Goal: Task Accomplishment & Management: Manage account settings

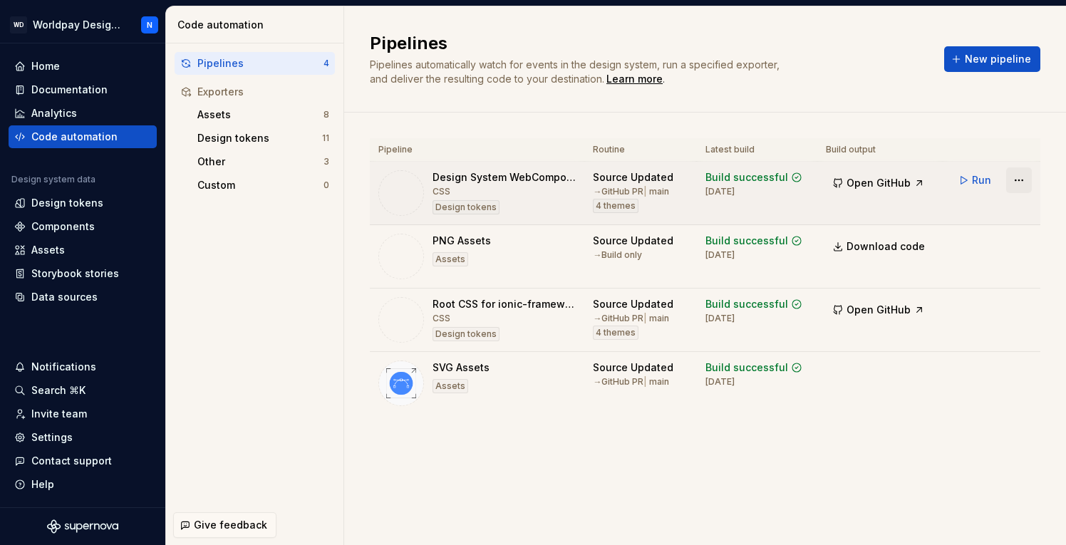
click at [1023, 181] on html "WD Worldpay Design System N Home Documentation Analytics Code automation Design…" at bounding box center [533, 272] width 1066 height 545
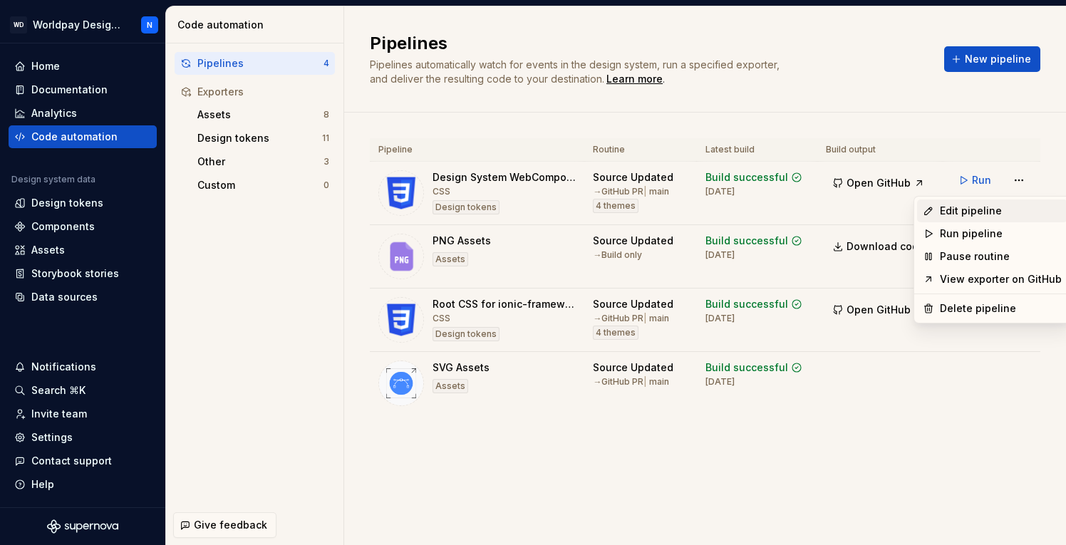
click at [999, 208] on div "Edit pipeline" at bounding box center [1001, 211] width 122 height 14
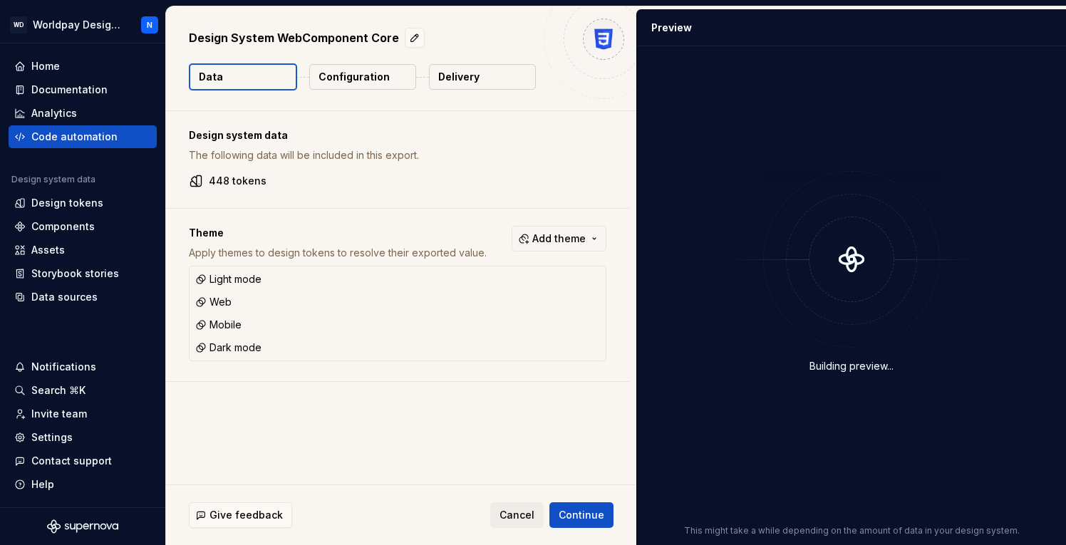
click at [372, 82] on p "Configuration" at bounding box center [353, 77] width 71 height 14
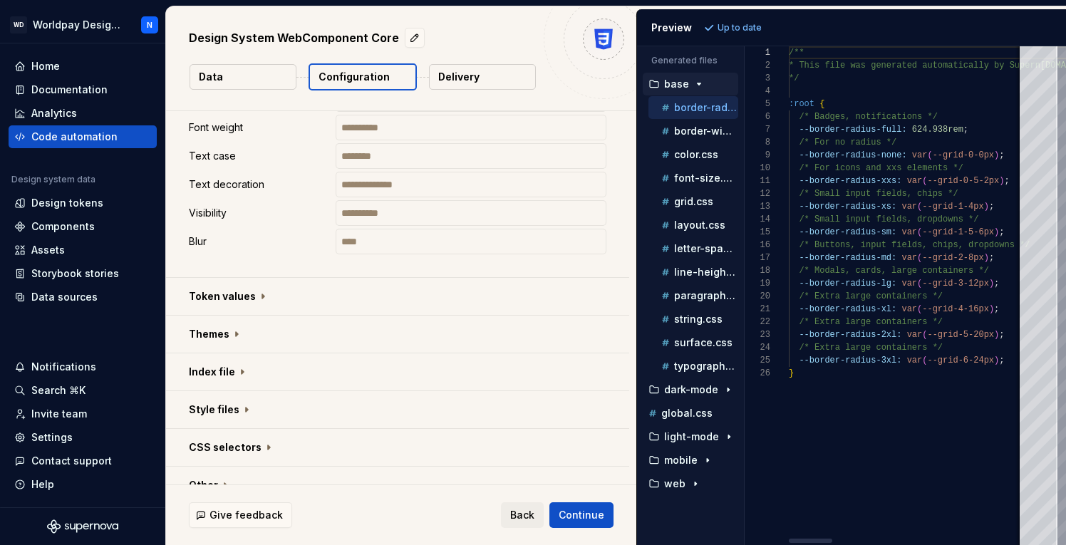
scroll to position [900, 0]
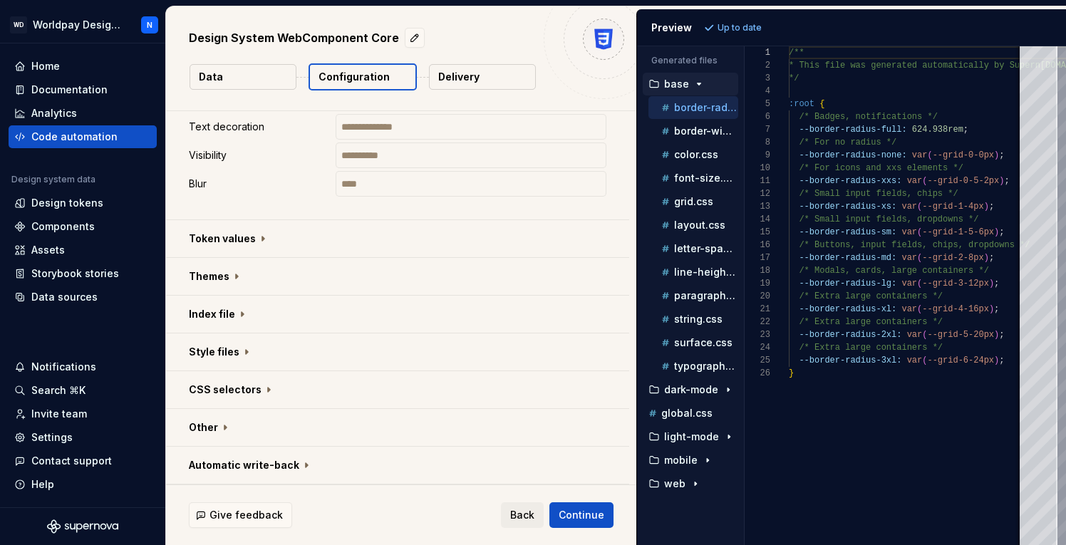
click at [477, 84] on button "Delivery" at bounding box center [482, 77] width 107 height 26
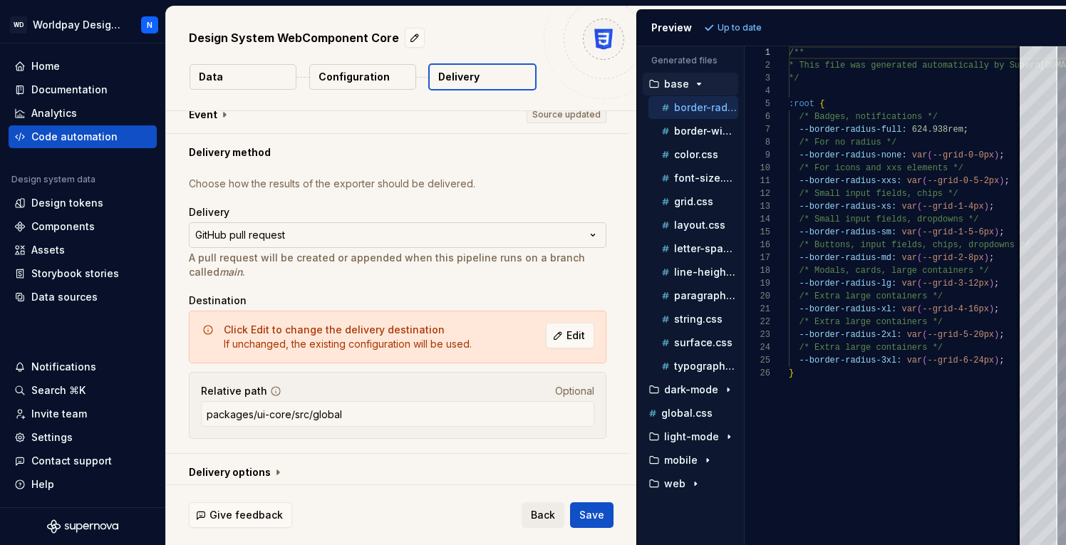
scroll to position [22, 0]
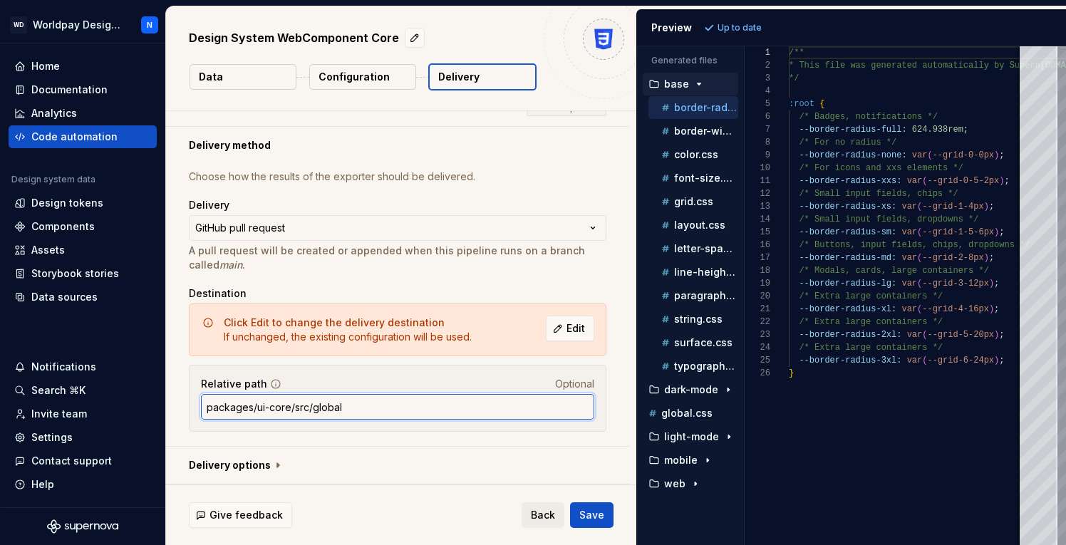
drag, startPoint x: 257, startPoint y: 406, endPoint x: 289, endPoint y: 407, distance: 31.4
click at [289, 407] on input "packages/ui-core/src/global" at bounding box center [397, 407] width 393 height 26
click at [284, 411] on input "packages/ui-core/src/global" at bounding box center [397, 407] width 393 height 26
drag, startPoint x: 258, startPoint y: 408, endPoint x: 289, endPoint y: 407, distance: 31.4
click at [289, 407] on input "packages/ui-core/src/global" at bounding box center [397, 407] width 393 height 26
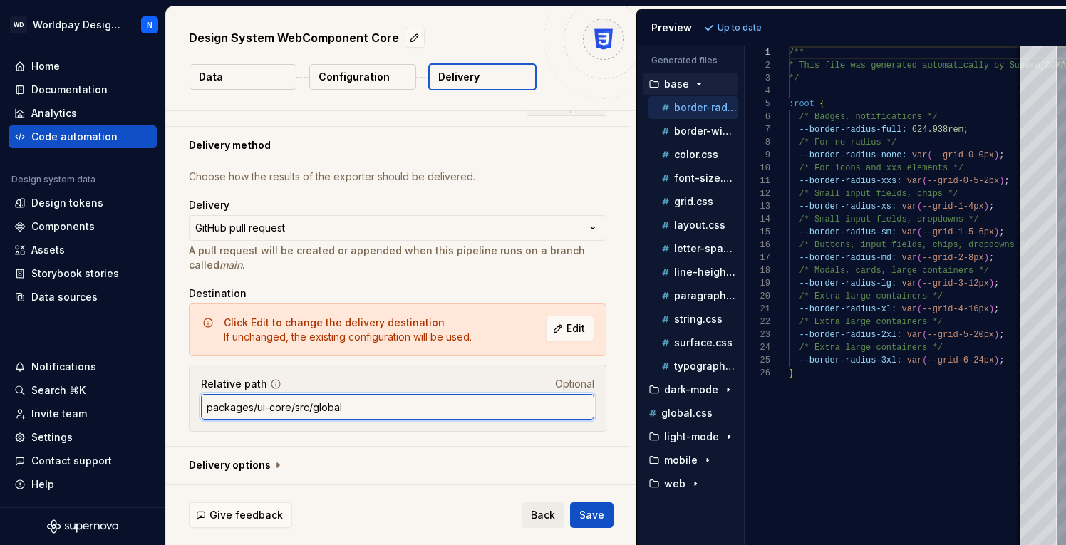
paste input "design-tokens"
drag, startPoint x: 347, startPoint y: 407, endPoint x: 387, endPoint y: 407, distance: 39.9
click at [387, 407] on input "packages/design-tokens/src/global" at bounding box center [397, 407] width 393 height 26
paste input "/core"
type input "packages/design-tokens/src/global/core"
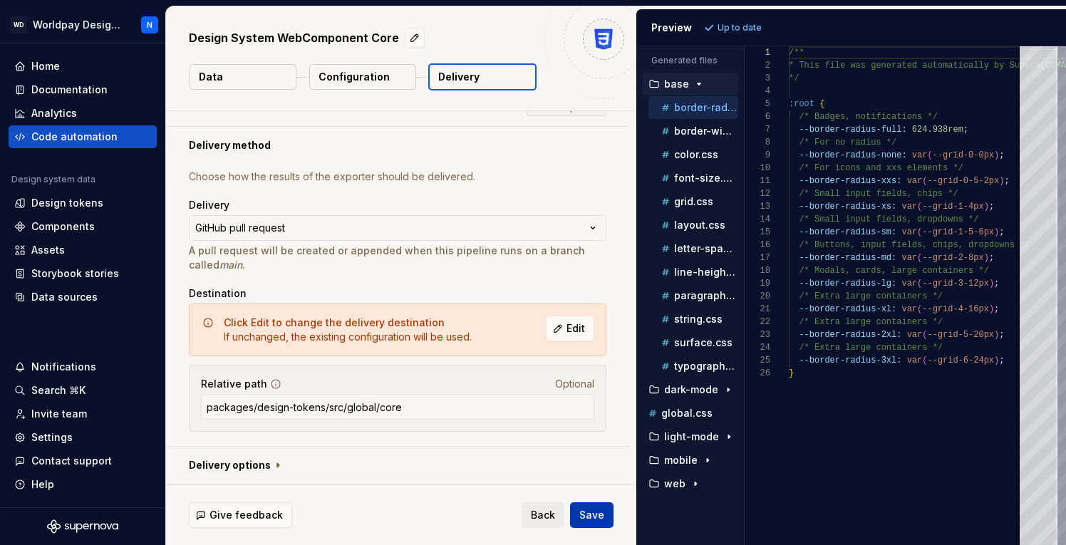
click at [594, 515] on span "Save" at bounding box center [591, 515] width 25 height 14
